Goal: Feedback & Contribution: Submit feedback/report problem

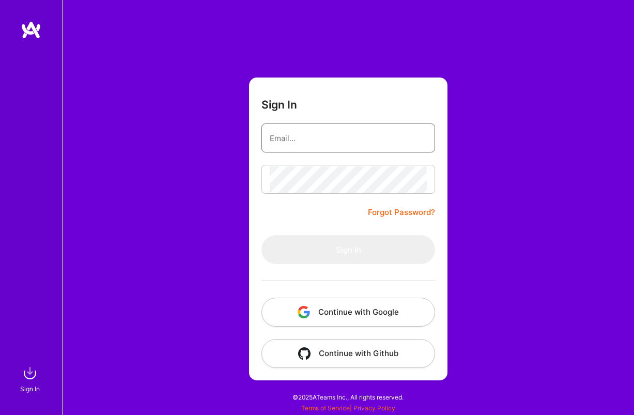
click at [310, 136] on input "email" at bounding box center [348, 138] width 157 height 26
type input "[PERSON_NAME][EMAIL_ADDRESS][PERSON_NAME][DOMAIN_NAME]"
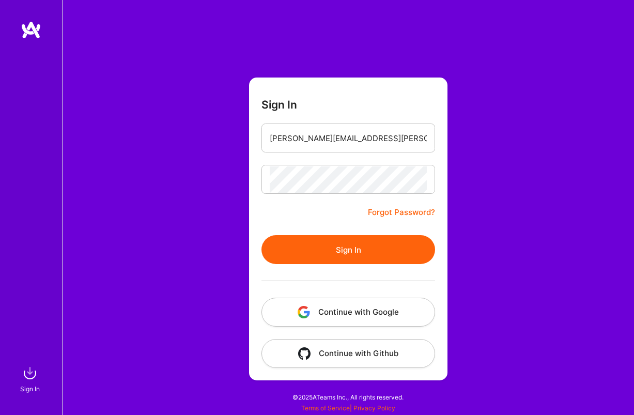
click at [331, 238] on button "Sign In" at bounding box center [349, 249] width 174 height 29
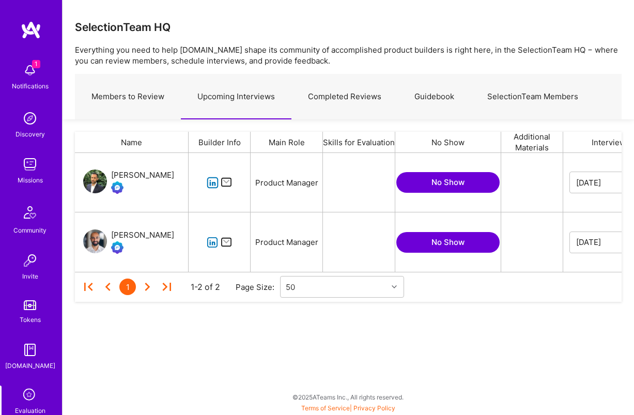
scroll to position [119, 547]
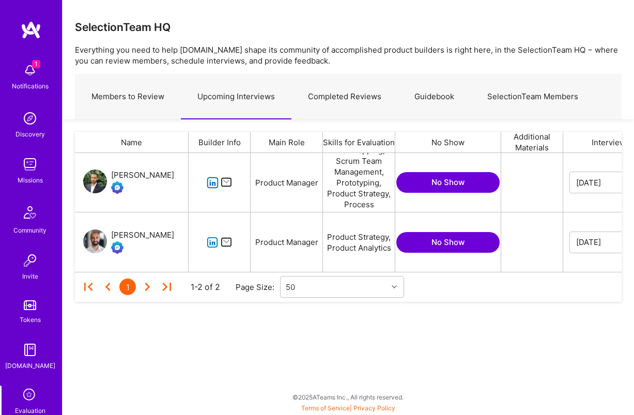
click at [210, 179] on icon "grid" at bounding box center [213, 183] width 12 height 12
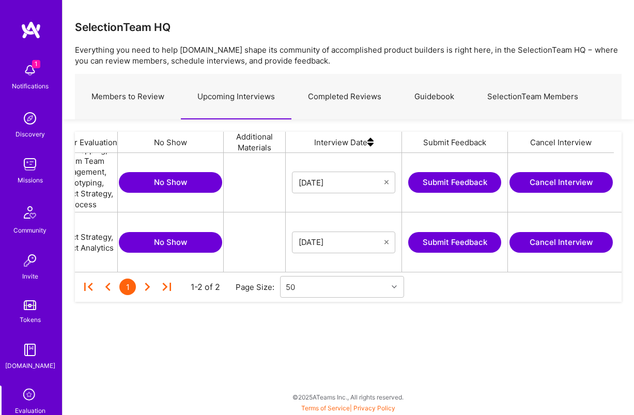
click at [466, 181] on button "Submit Feedback" at bounding box center [454, 182] width 93 height 21
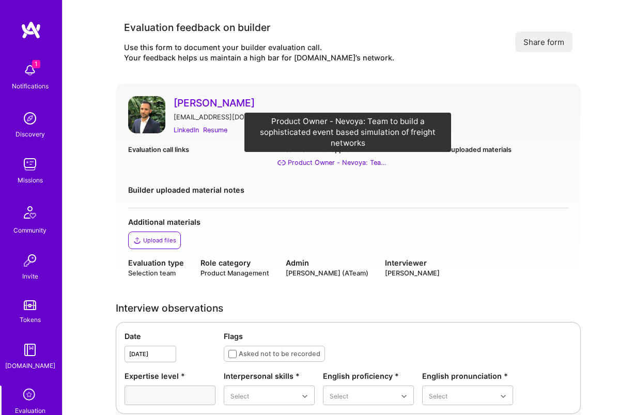
click at [359, 162] on div "Product Owner - Nevoya: Team to build a sophisticated event based simulation of…" at bounding box center [339, 162] width 103 height 11
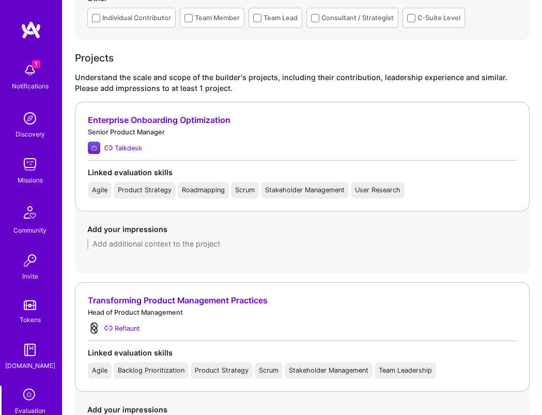
scroll to position [643, 0]
click at [121, 147] on div "Talkdesk" at bounding box center [128, 148] width 27 height 11
click at [293, 72] on div "Understand the scale and scope of the builder's projects, including their contr…" at bounding box center [302, 83] width 455 height 22
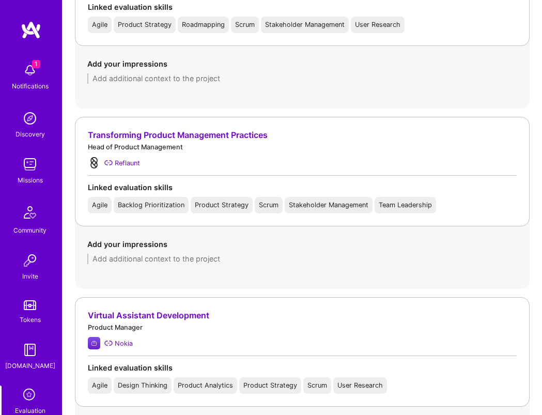
scroll to position [820, 0]
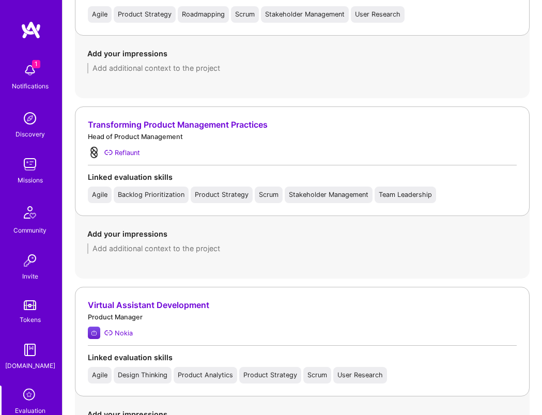
click at [232, 132] on div "Head of Product Management" at bounding box center [302, 136] width 429 height 11
click at [220, 122] on div "Transforming Product Management Practices" at bounding box center [302, 124] width 429 height 11
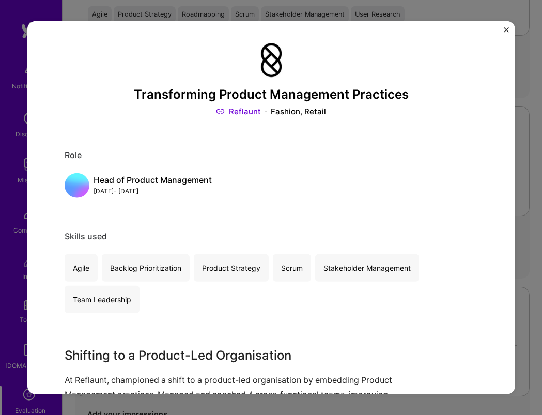
click at [504, 28] on img "Close" at bounding box center [506, 29] width 5 height 5
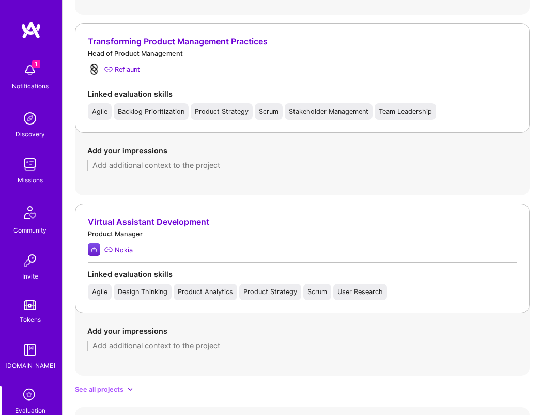
scroll to position [918, 0]
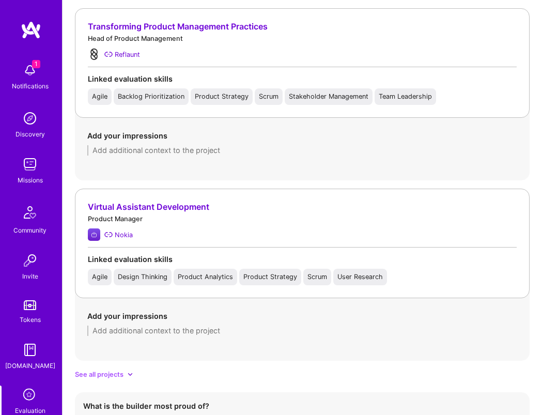
click at [173, 206] on div "Virtual Assistant Development" at bounding box center [302, 207] width 429 height 11
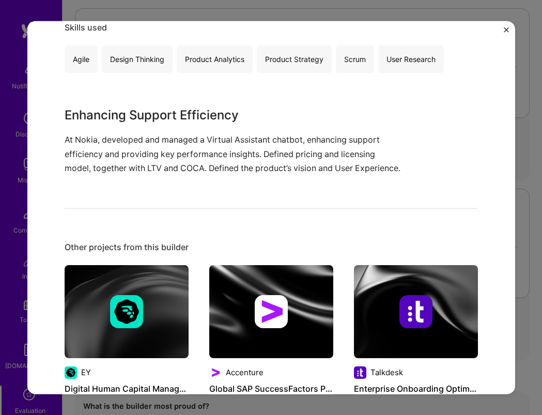
scroll to position [209, 0]
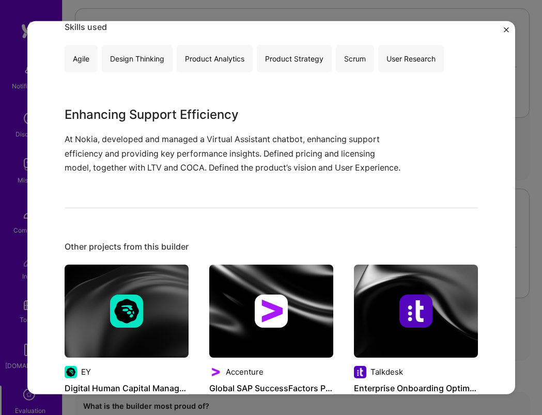
click at [393, 159] on p "At Nokia, developed and managed a Virtual Assistant chatbot, enhancing support …" at bounding box center [233, 153] width 336 height 42
drag, startPoint x: 211, startPoint y: 141, endPoint x: 304, endPoint y: 142, distance: 93.6
click at [304, 142] on p "At Nokia, developed and managed a Virtual Assistant chatbot, enhancing support …" at bounding box center [233, 153] width 336 height 42
copy p "irtual Assistant chatbot"
click at [504, 28] on img "Close" at bounding box center [506, 29] width 5 height 5
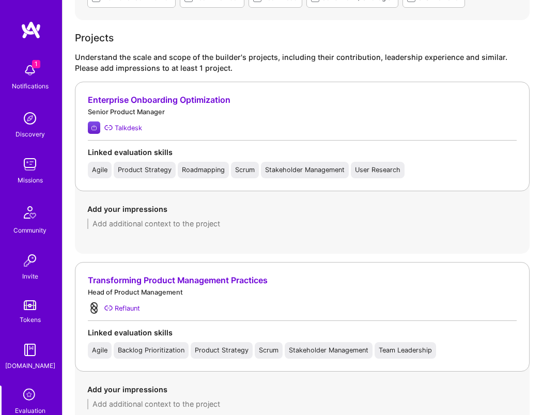
scroll to position [665, 0]
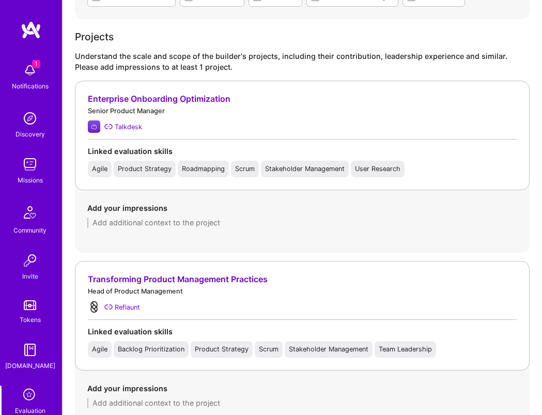
click at [183, 98] on div "Enterprise Onboarding Optimization" at bounding box center [302, 99] width 429 height 11
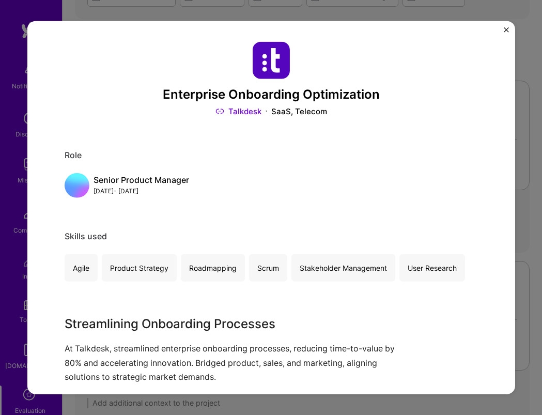
click at [239, 115] on link "Talkdesk" at bounding box center [239, 111] width 46 height 11
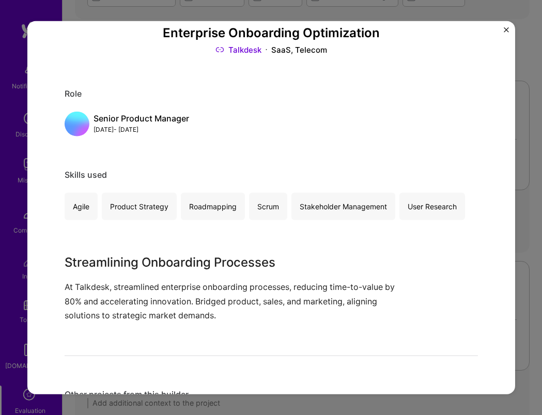
scroll to position [57, 0]
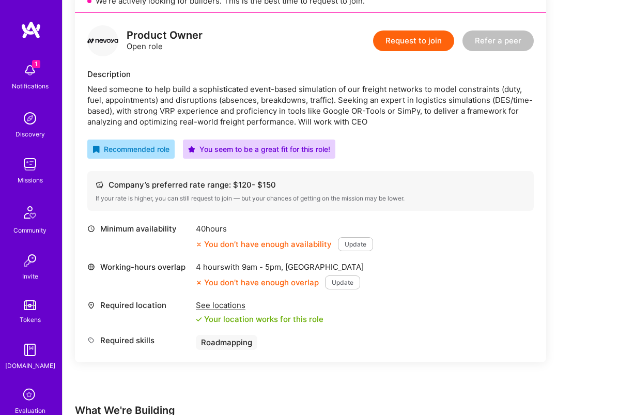
scroll to position [254, 0]
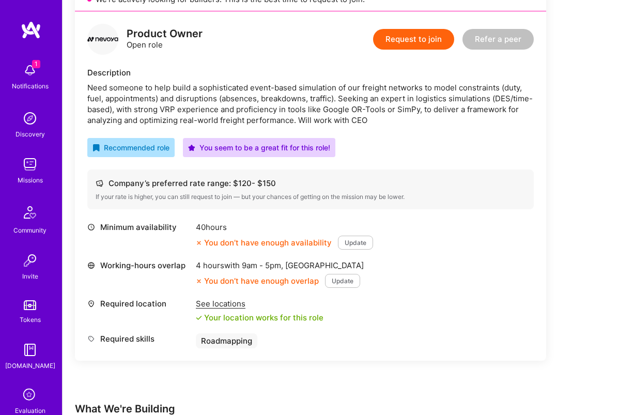
click at [233, 300] on div "See locations" at bounding box center [260, 303] width 128 height 11
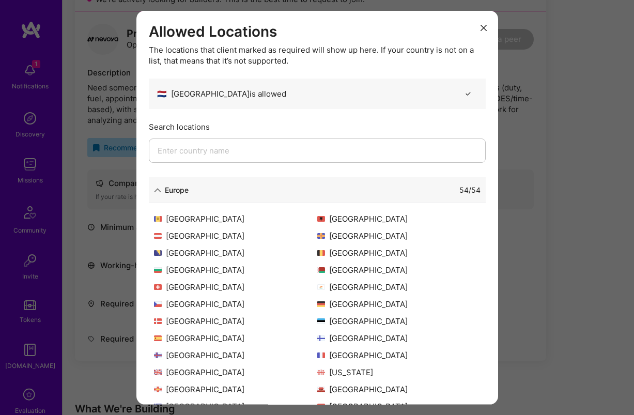
click at [480, 23] on button "modal" at bounding box center [484, 27] width 12 height 17
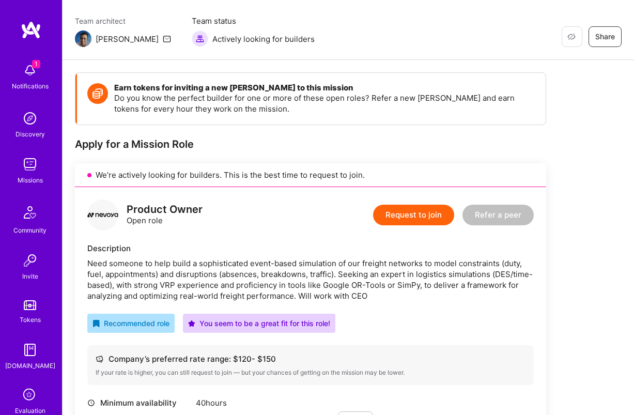
scroll to position [0, 0]
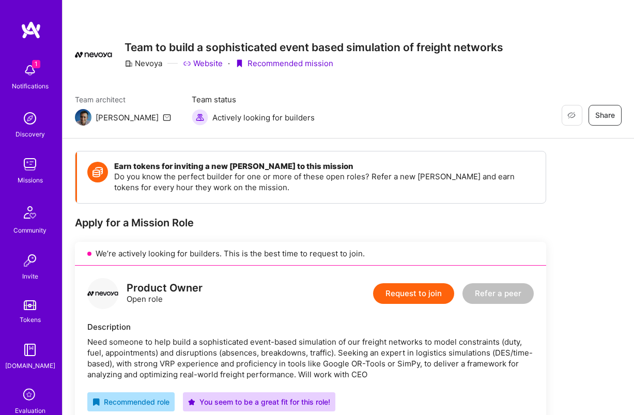
click at [211, 65] on link "Website" at bounding box center [203, 63] width 40 height 11
